Goal: Use online tool/utility: Utilize a website feature to perform a specific function

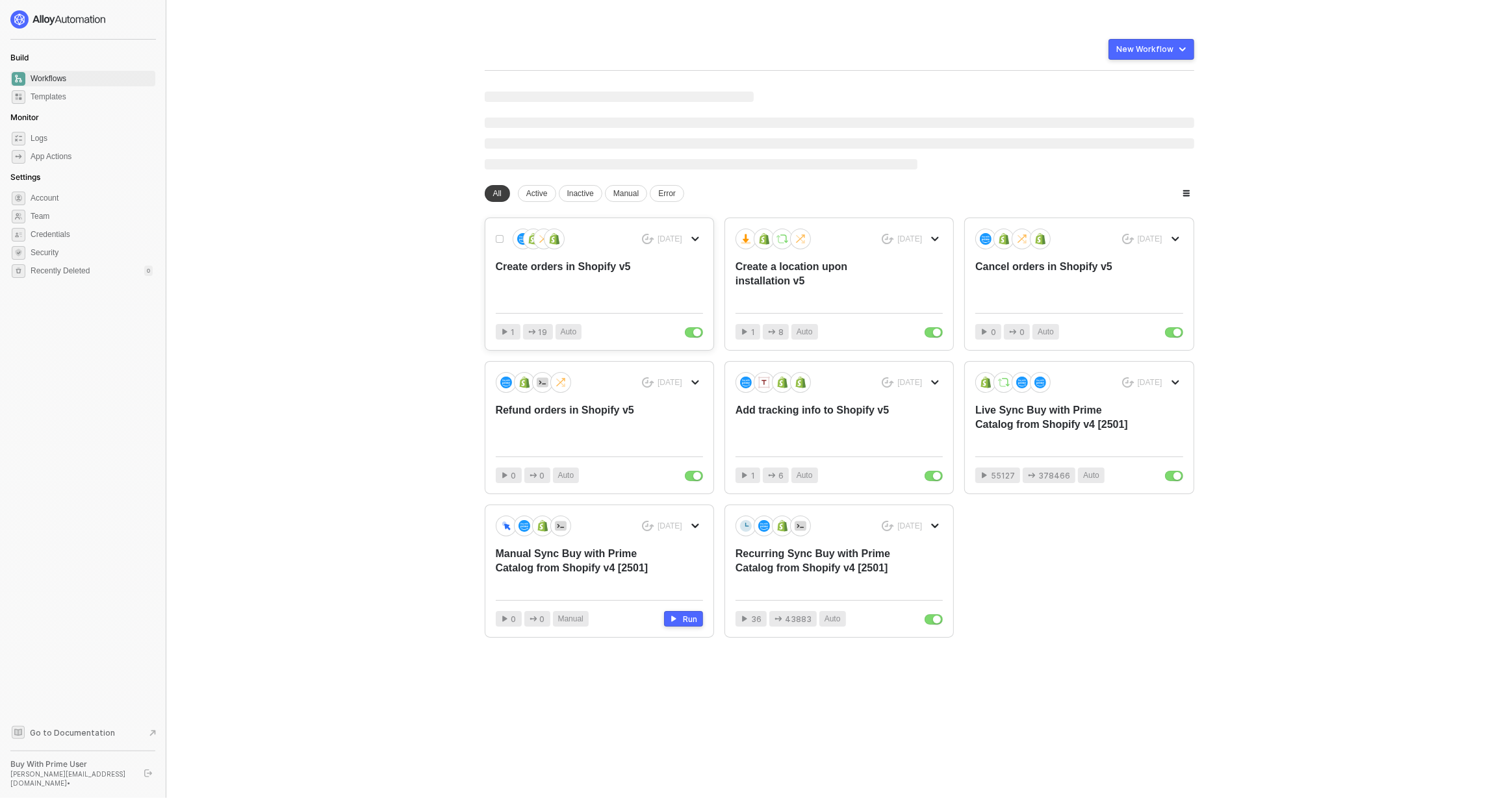
click at [619, 267] on div "Create orders in Shopify v5" at bounding box center [579, 282] width 166 height 43
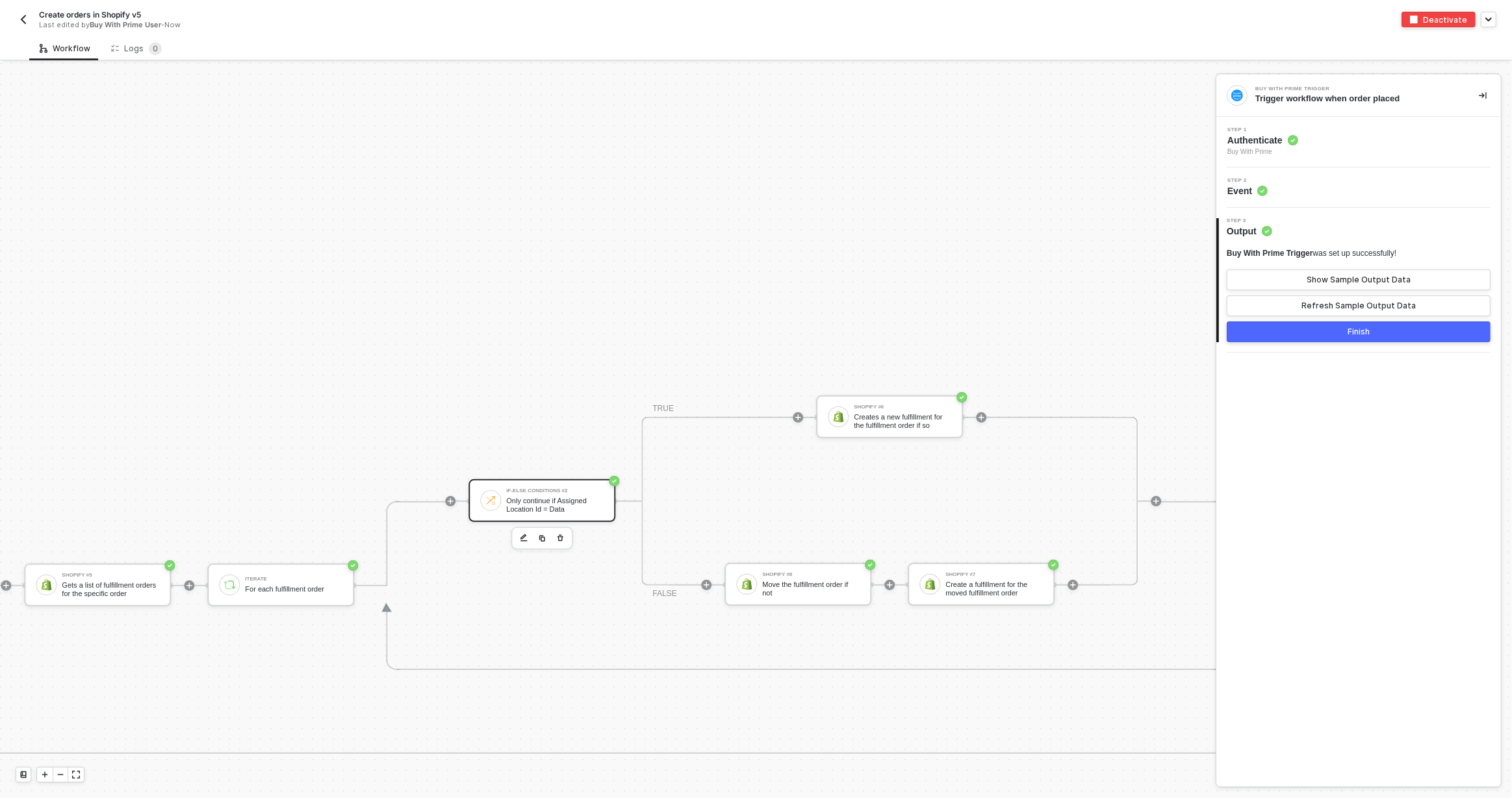
scroll to position [605, 3513]
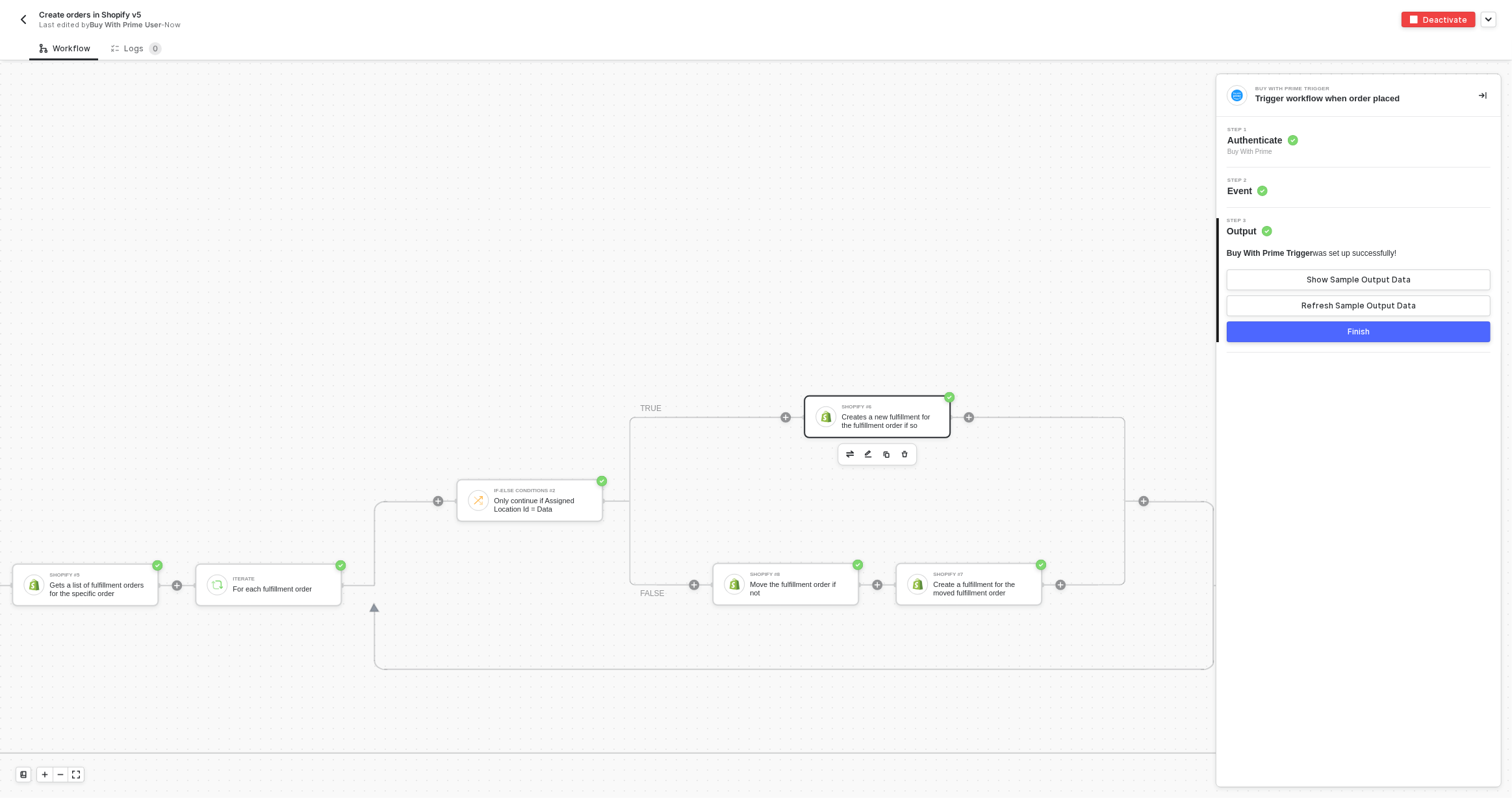
click at [849, 428] on div "Creates a new fulfillment for the fulfillment order if so" at bounding box center [890, 421] width 97 height 16
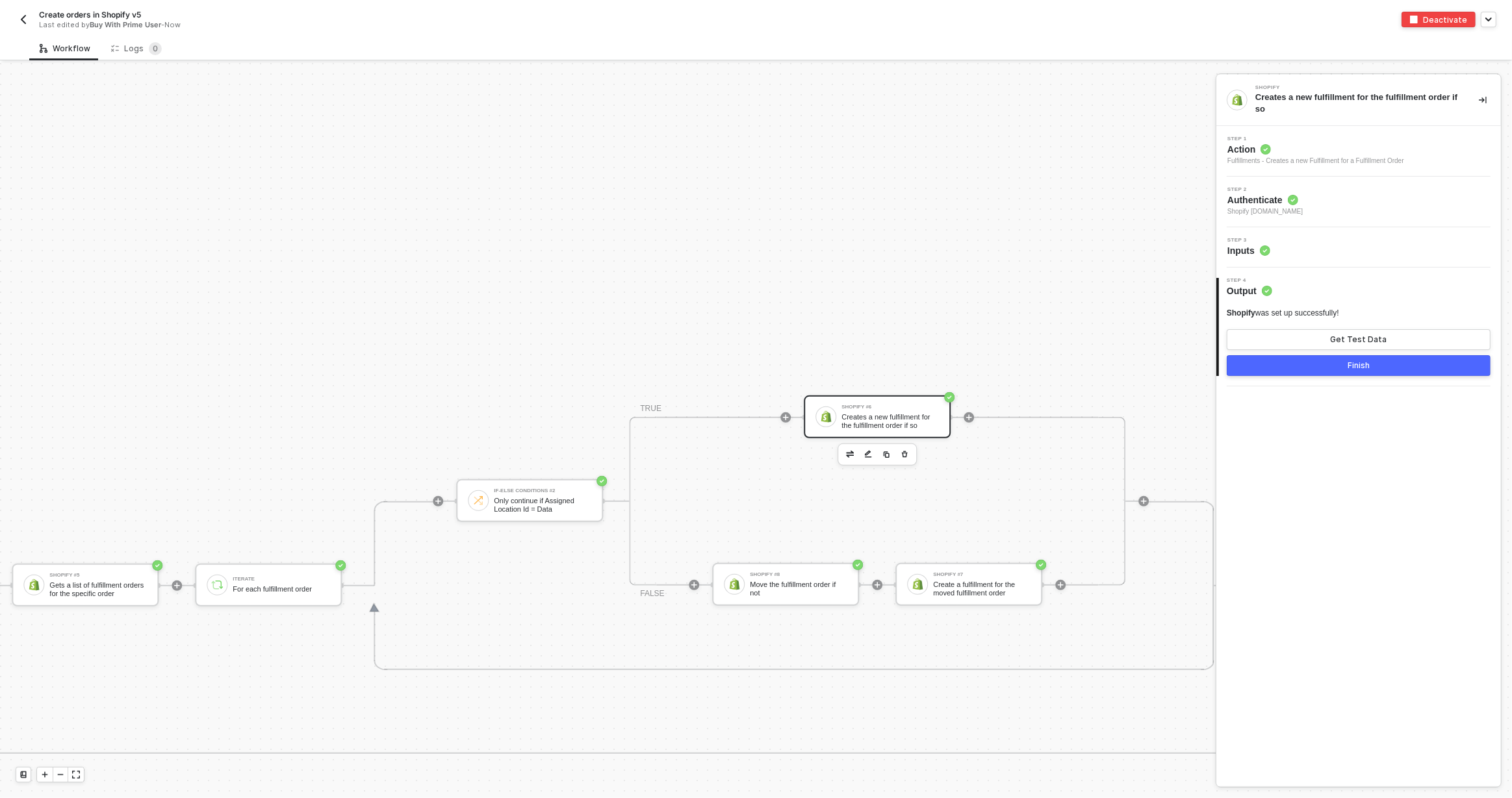
click at [1300, 241] on div "Step 3 Inputs" at bounding box center [1360, 247] width 281 height 19
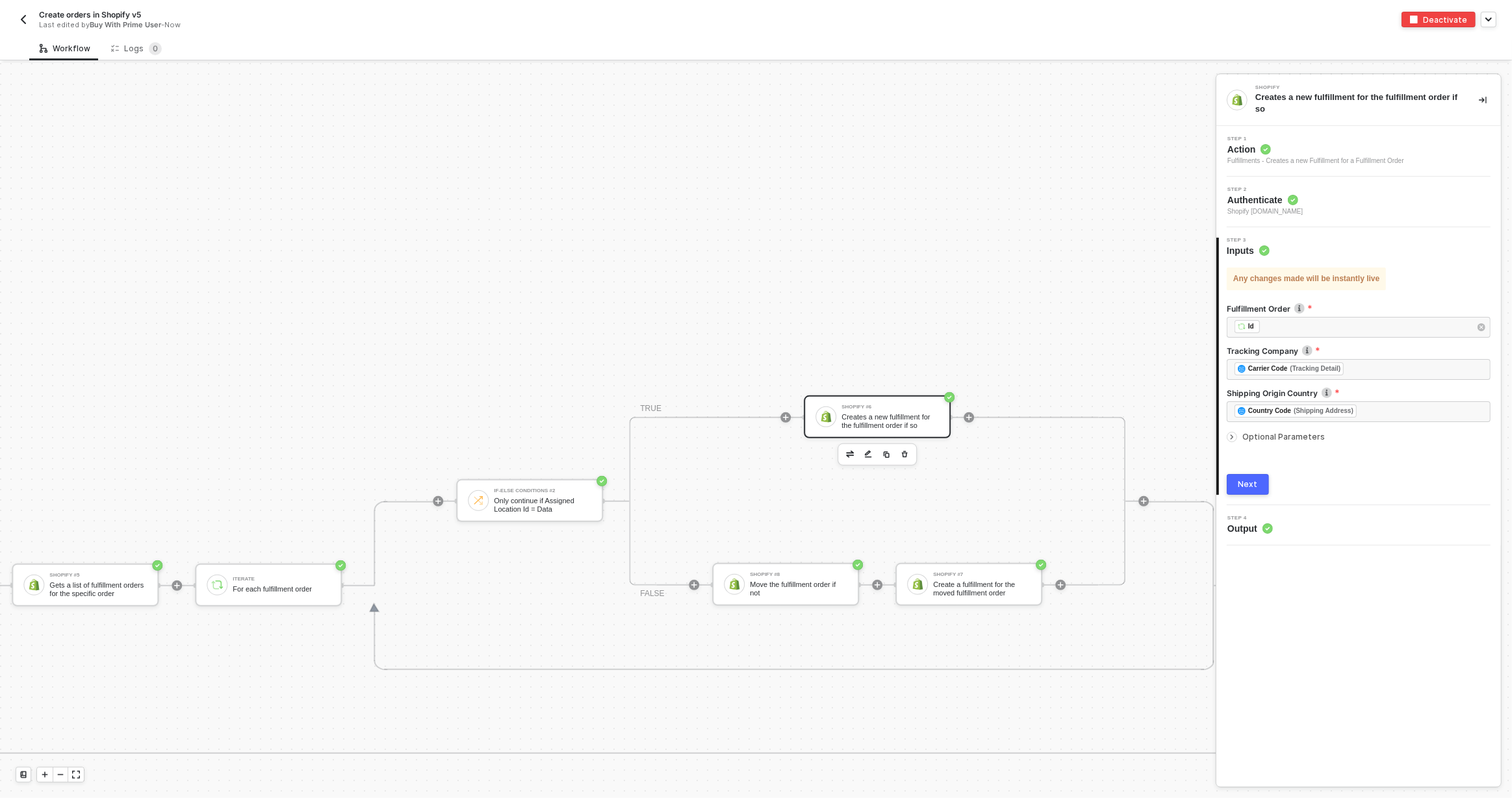
click at [1229, 435] on icon "icon-arrow-right-small" at bounding box center [1232, 437] width 8 height 8
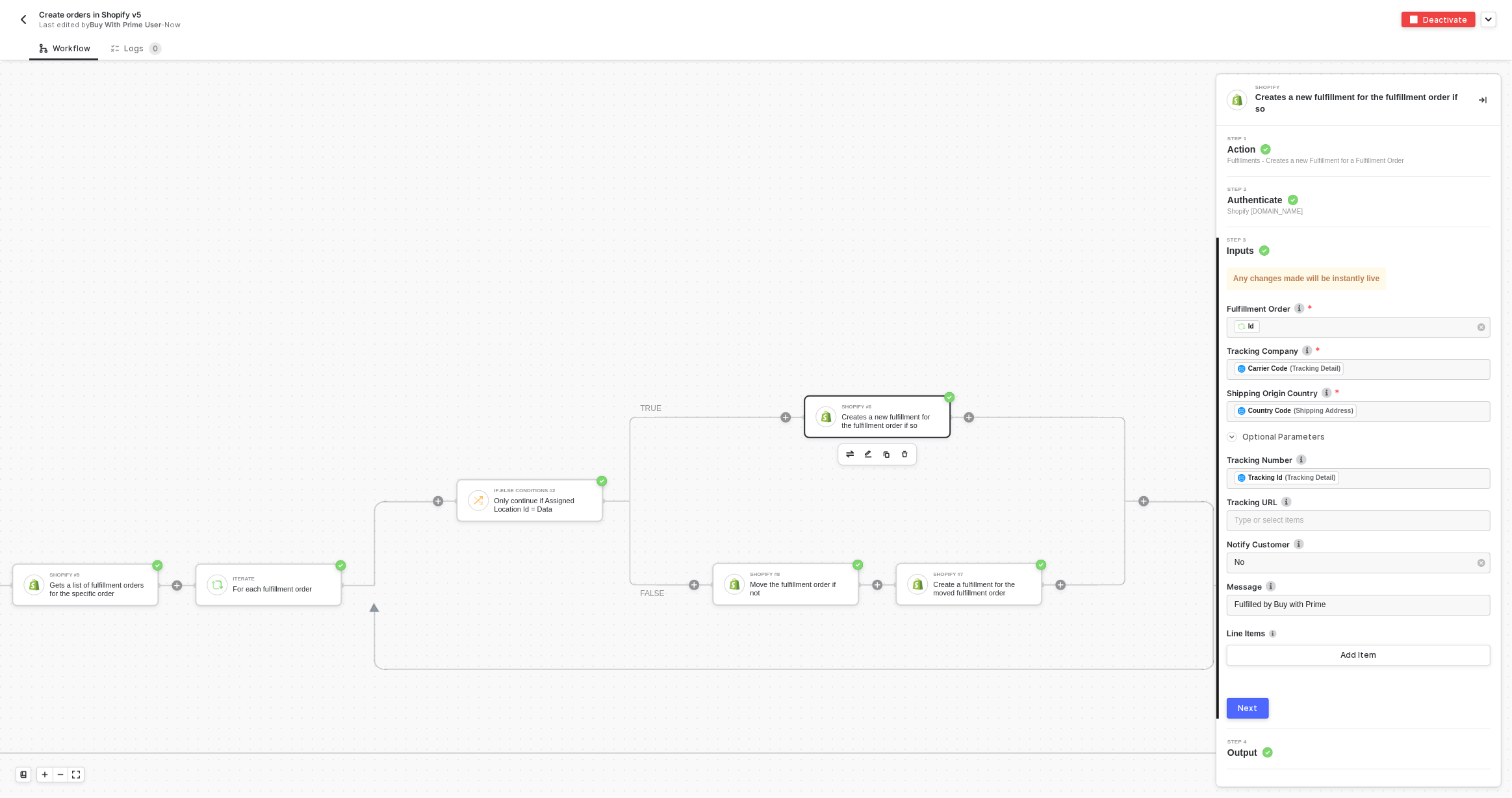
scroll to position [627, 3513]
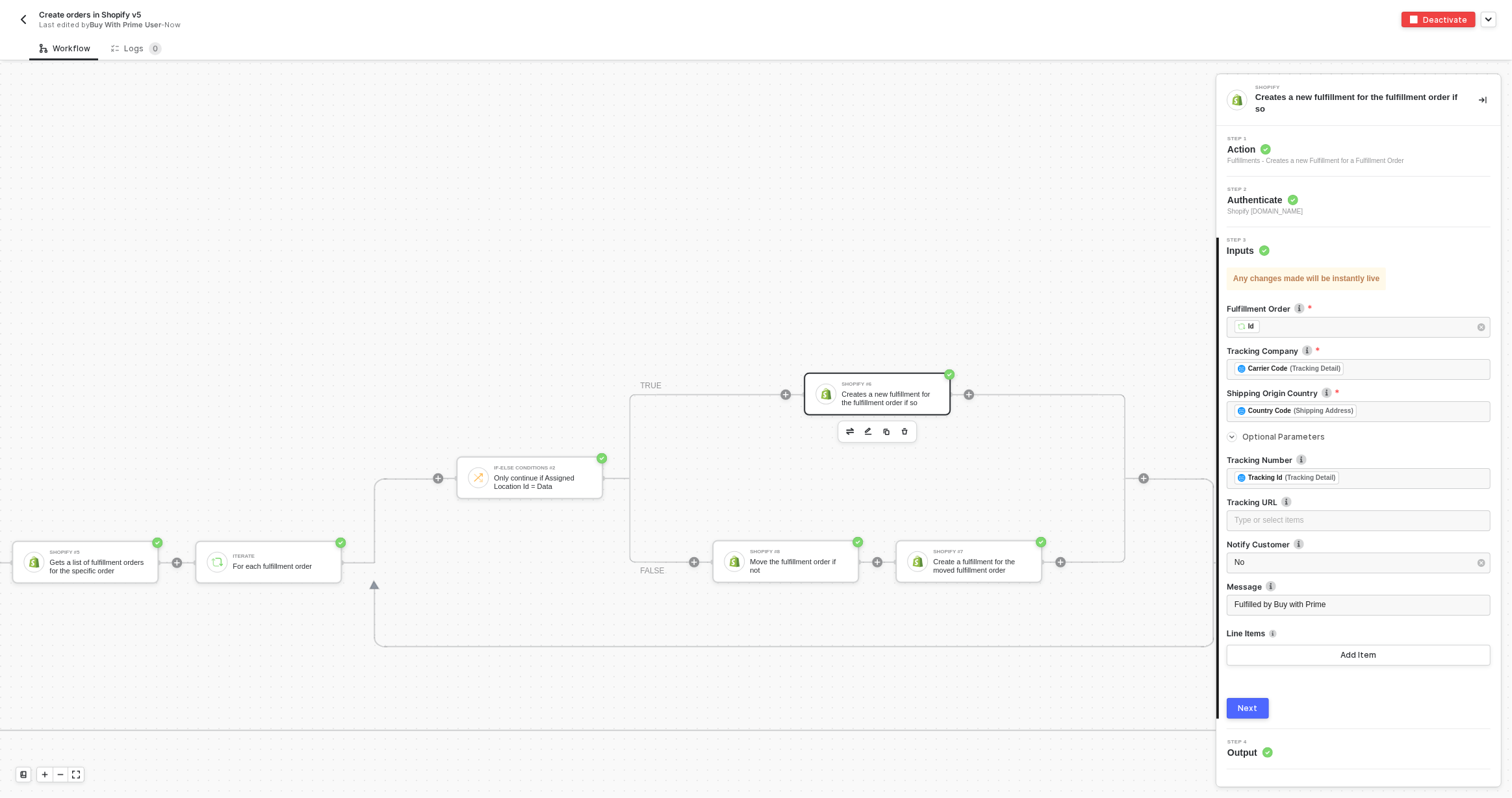
click at [23, 24] on img "button" at bounding box center [23, 19] width 10 height 10
